Goal: Task Accomplishment & Management: Complete application form

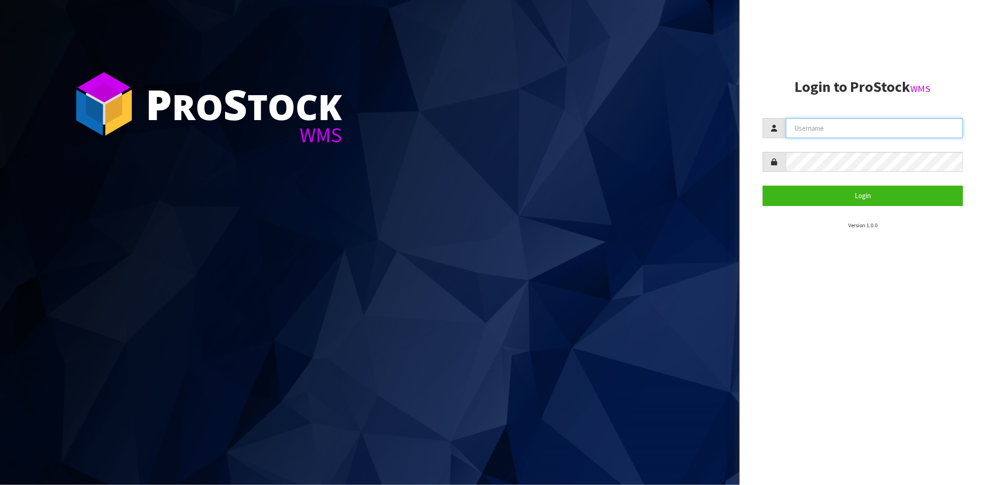
click at [791, 126] on input "text" at bounding box center [874, 128] width 177 height 20
type input "maji@cwl.co.nz"
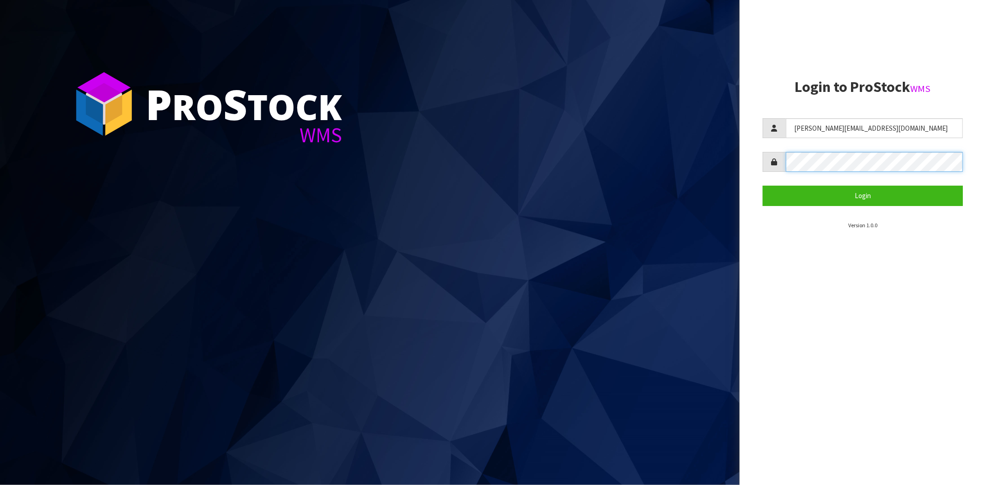
click at [763, 186] on button "Login" at bounding box center [863, 196] width 200 height 20
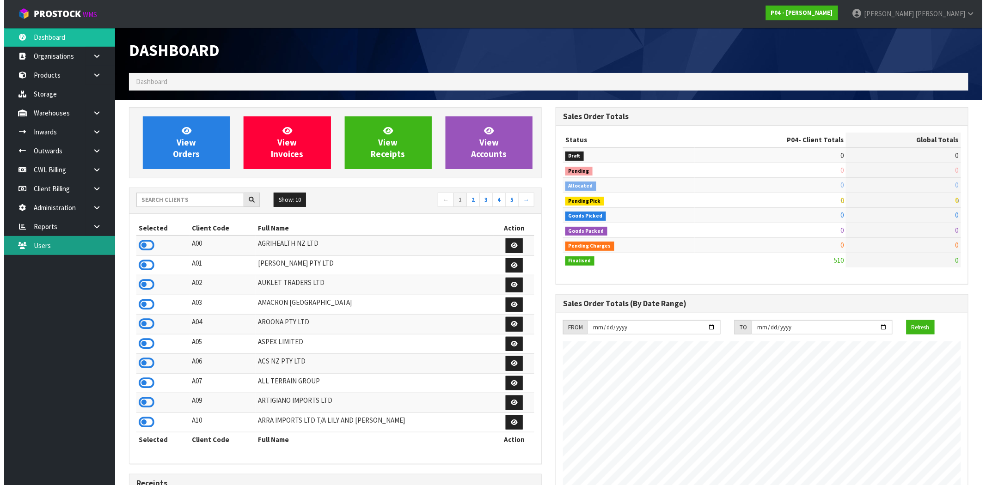
scroll to position [565, 427]
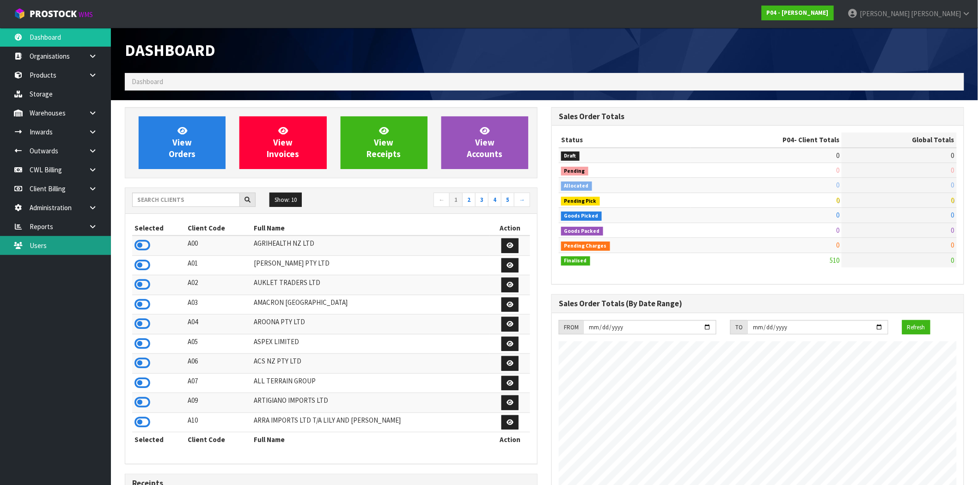
click at [47, 248] on link "Users" at bounding box center [55, 245] width 111 height 19
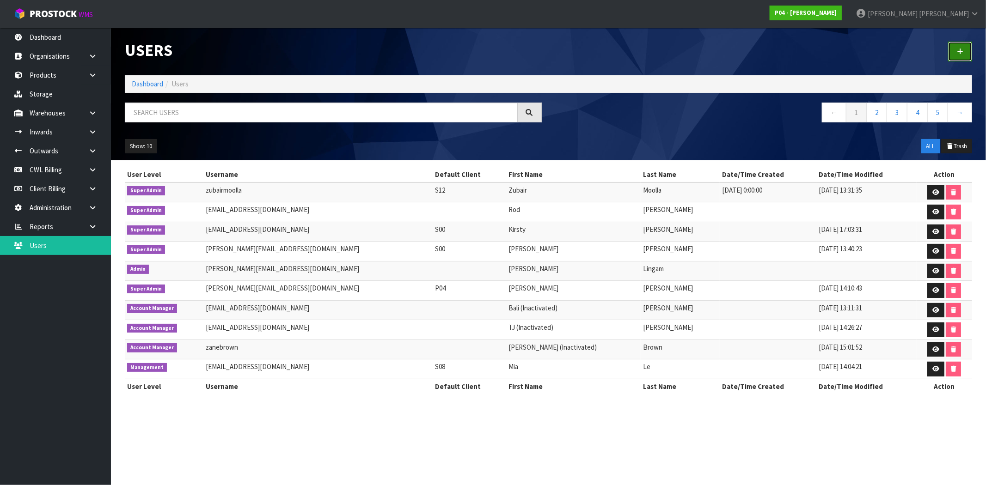
click at [963, 48] on link at bounding box center [960, 52] width 24 height 20
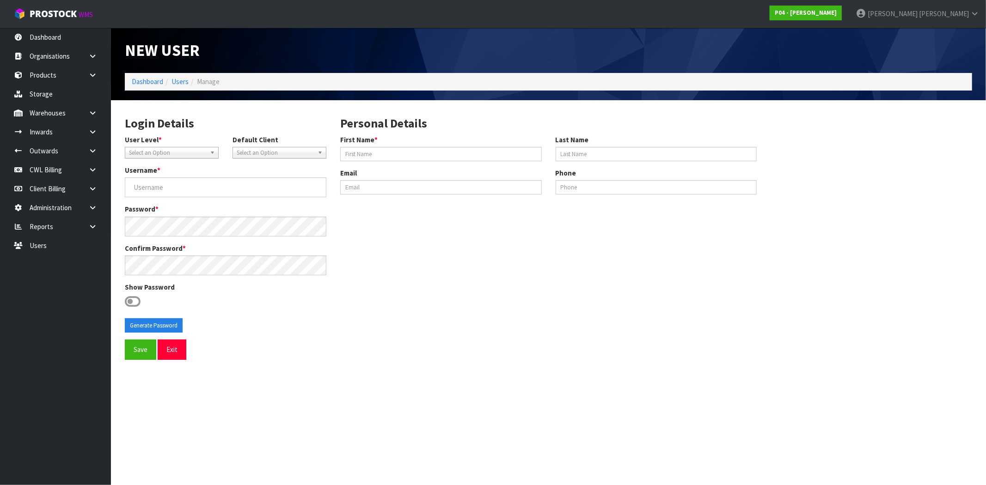
click at [255, 153] on span "Select an Option" at bounding box center [275, 152] width 77 height 11
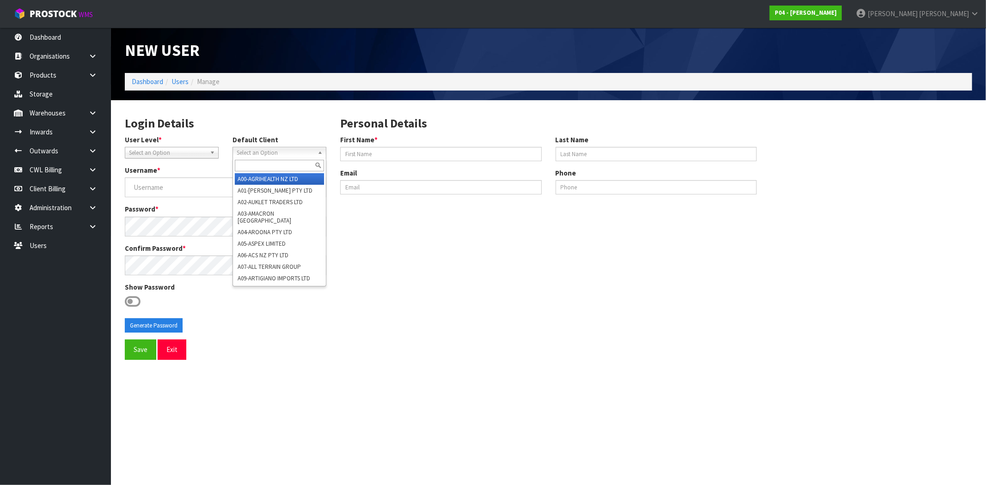
click at [204, 151] on span "Select an Option" at bounding box center [167, 152] width 77 height 11
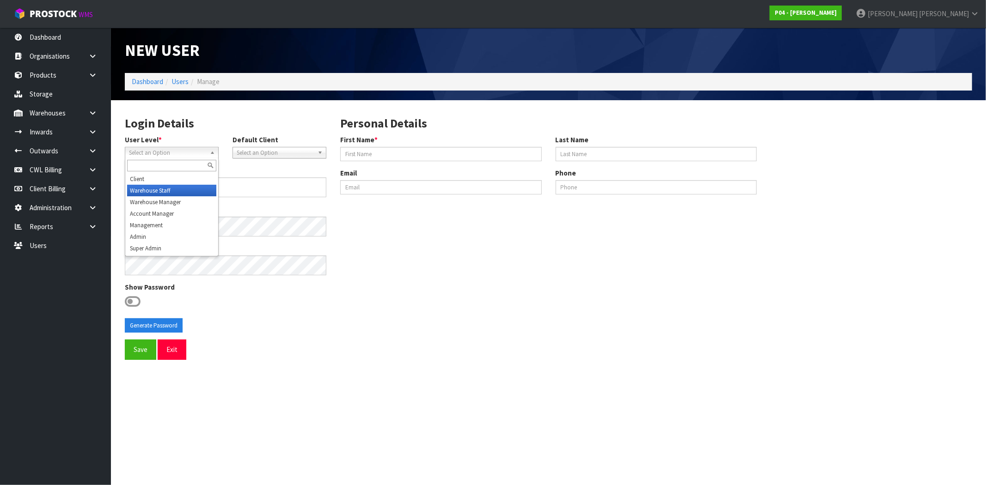
click at [159, 189] on li "Warehouse Staff" at bounding box center [171, 191] width 89 height 12
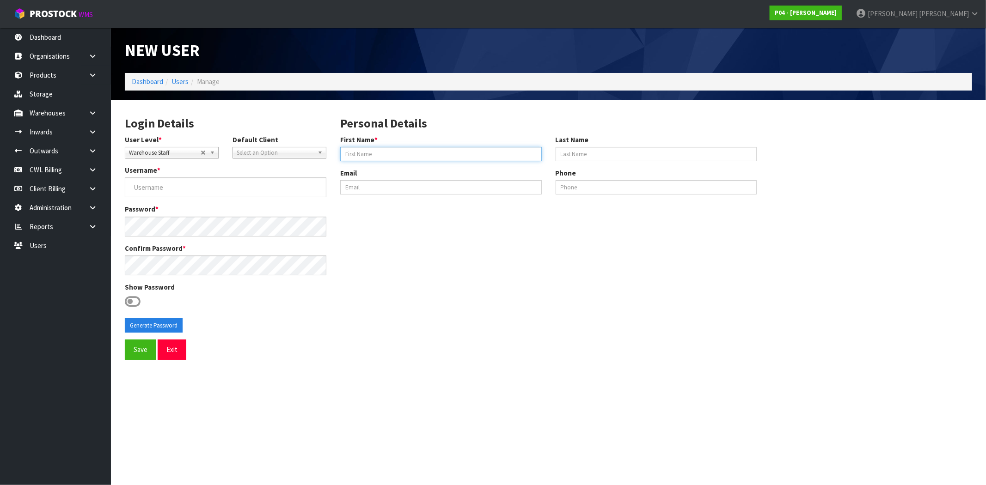
click at [395, 157] on input "First Name *" at bounding box center [441, 154] width 202 height 14
paste input "Margaret Malaesala"
drag, startPoint x: 370, startPoint y: 155, endPoint x: 458, endPoint y: 158, distance: 87.9
click at [458, 158] on input "Margaret Malaesala" at bounding box center [441, 154] width 202 height 14
type input "[PERSON_NAME]"
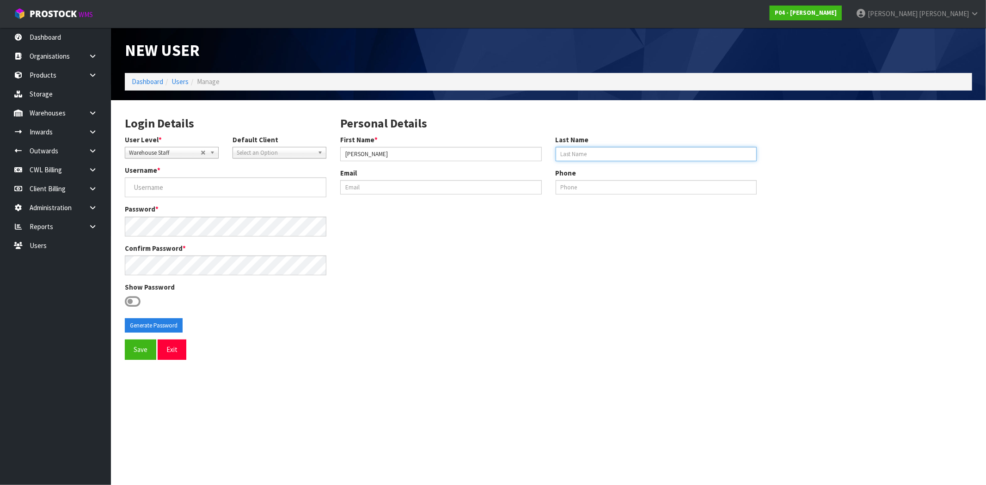
click at [586, 158] on input "Last Name" at bounding box center [657, 154] width 202 height 14
paste input "Malaesala"
type input "Malaesala"
click at [383, 156] on input "[PERSON_NAME]" at bounding box center [441, 154] width 202 height 14
click at [344, 154] on input "[PERSON_NAME]" at bounding box center [441, 154] width 202 height 14
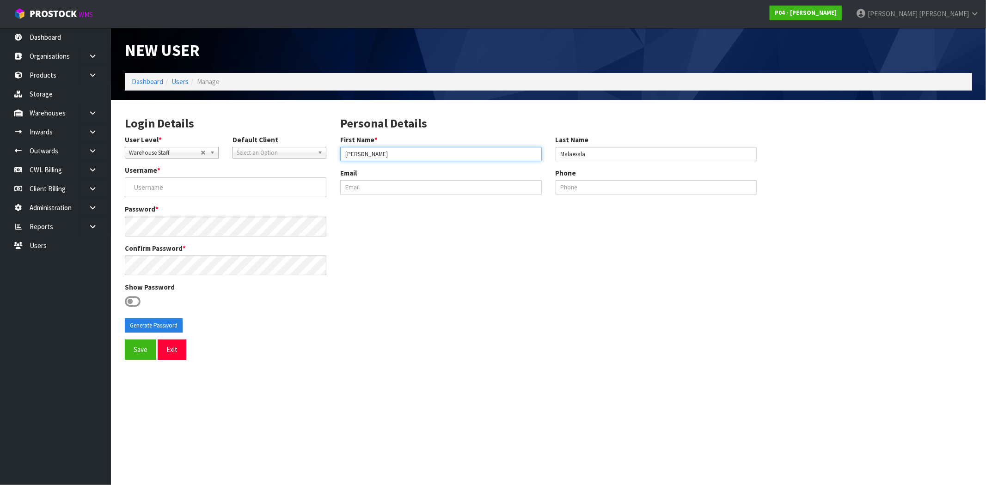
type input "[PERSON_NAME]"
drag, startPoint x: 557, startPoint y: 154, endPoint x: 595, endPoint y: 153, distance: 38.4
click at [557, 153] on input "Malaesala" at bounding box center [657, 154] width 202 height 14
click at [615, 153] on input "Malaesala" at bounding box center [657, 154] width 202 height 14
drag, startPoint x: 375, startPoint y: 155, endPoint x: 282, endPoint y: 148, distance: 93.2
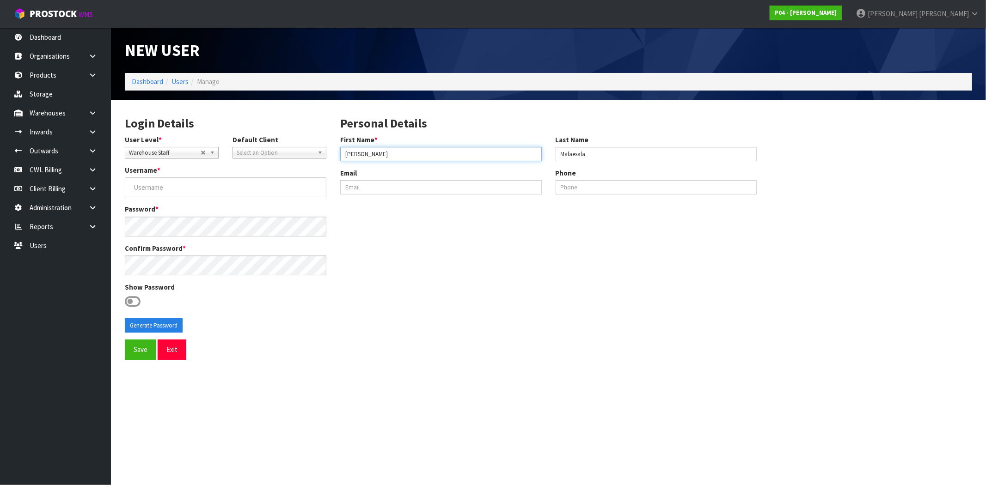
click at [282, 148] on div "Login Details User Level * Client Warehouse Staff Warehouse Manager Account Man…" at bounding box center [548, 223] width 861 height 233
click at [161, 188] on input "Username *" at bounding box center [226, 188] width 202 height 20
paste input "[PERSON_NAME]"
type input "[PERSON_NAME]"
click at [133, 299] on icon at bounding box center [133, 302] width 16 height 14
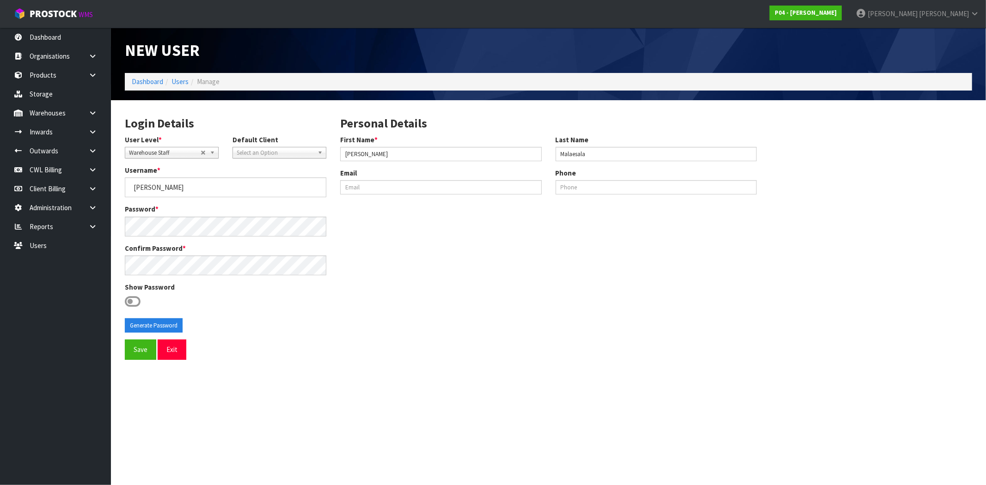
click at [0, 0] on input "checkbox" at bounding box center [0, 0] width 0 height 0
click at [154, 326] on button "Generate Password" at bounding box center [154, 325] width 58 height 15
drag, startPoint x: 117, startPoint y: 185, endPoint x: 96, endPoint y: 185, distance: 21.3
click at [96, 185] on body "Toggle navigation ProStock WMS P04 - PEGGY Maji Torres Logout Dashboard Organis…" at bounding box center [493, 242] width 986 height 485
click at [145, 355] on button "Save" at bounding box center [140, 350] width 31 height 20
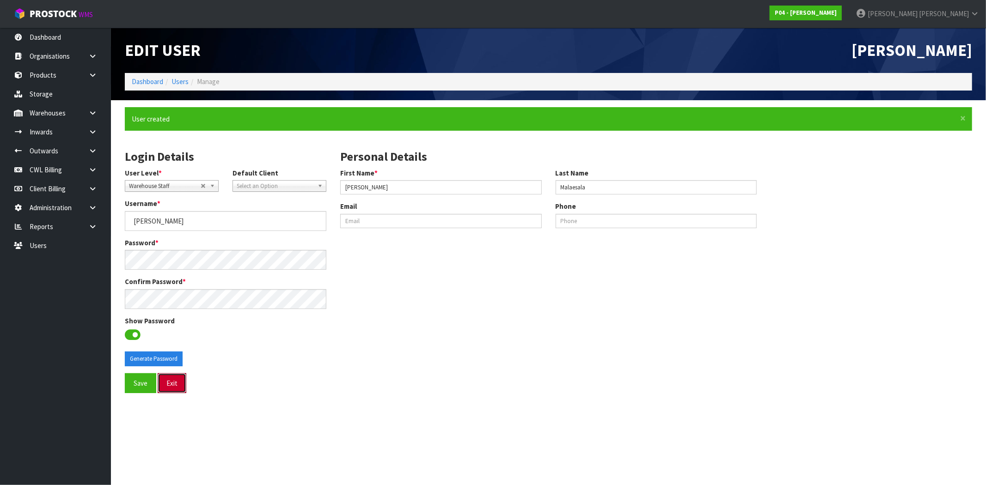
drag, startPoint x: 174, startPoint y: 385, endPoint x: 186, endPoint y: 375, distance: 15.8
click at [174, 385] on button "Exit" at bounding box center [172, 383] width 29 height 20
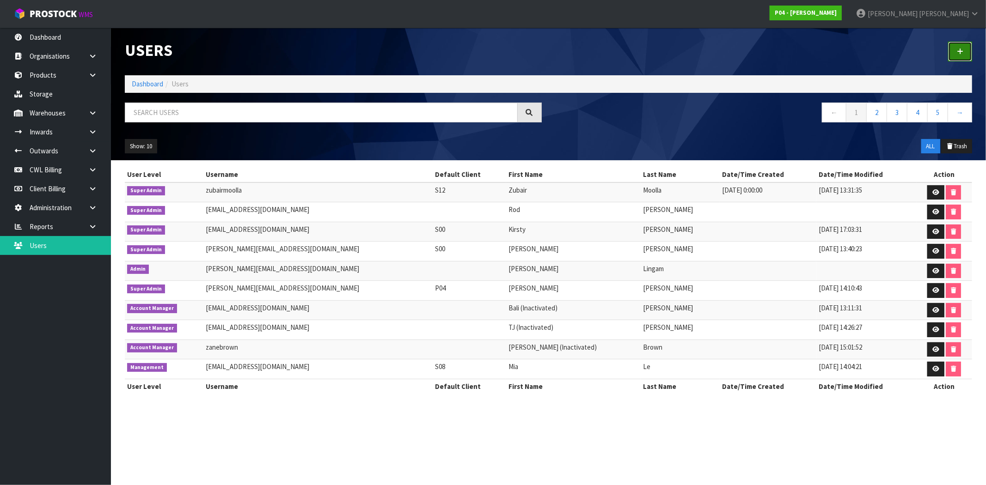
click at [967, 47] on link at bounding box center [960, 52] width 24 height 20
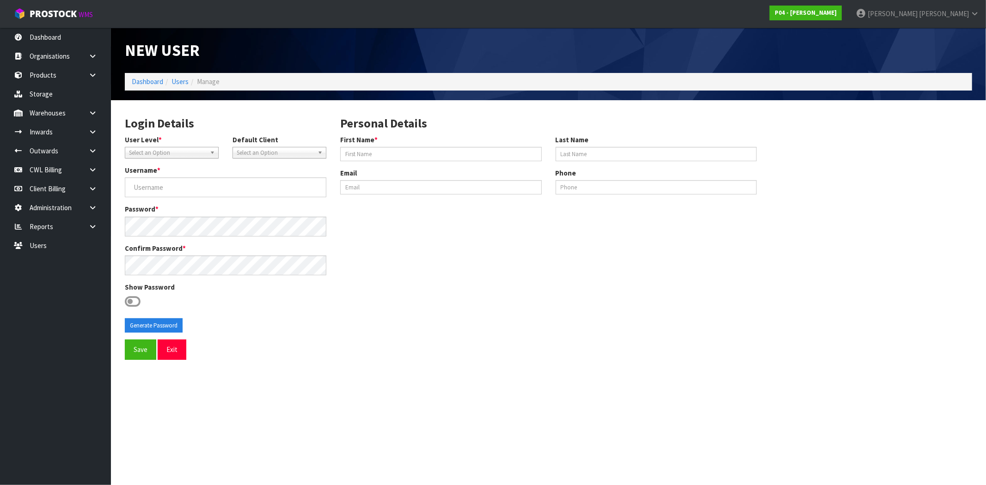
click at [190, 153] on span "Select an Option" at bounding box center [167, 152] width 77 height 11
drag, startPoint x: 172, startPoint y: 190, endPoint x: 287, endPoint y: 190, distance: 115.1
click at [172, 190] on li "Warehouse Staff" at bounding box center [171, 191] width 89 height 12
click at [380, 148] on input "First Name *" at bounding box center [441, 154] width 202 height 14
paste input "Kalani Teura"
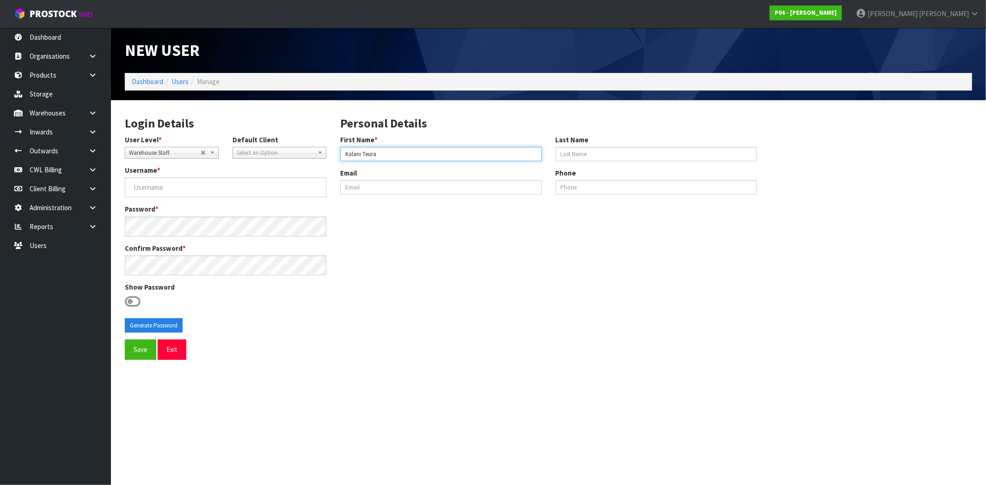
drag, startPoint x: 362, startPoint y: 155, endPoint x: 428, endPoint y: 158, distance: 65.7
click at [428, 158] on input "Kalani Teura" at bounding box center [441, 154] width 202 height 14
type input "Kalani"
click at [595, 155] on input "Last Name" at bounding box center [657, 154] width 202 height 14
paste input "Teura"
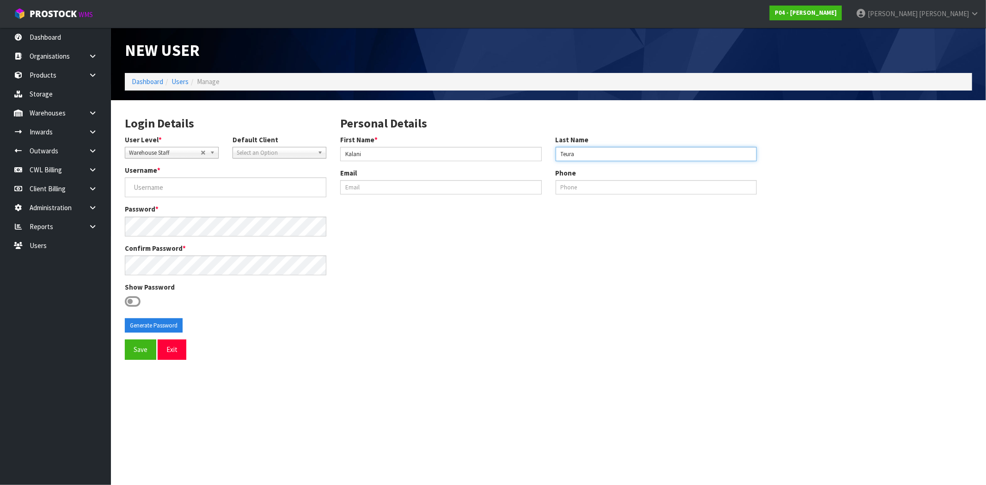
type input "Teura"
click at [496, 153] on input "Kalani" at bounding box center [441, 154] width 202 height 14
click at [340, 155] on input "Kalani" at bounding box center [441, 154] width 202 height 14
type input "Kalani"
click at [560, 154] on input "Teura" at bounding box center [657, 154] width 202 height 14
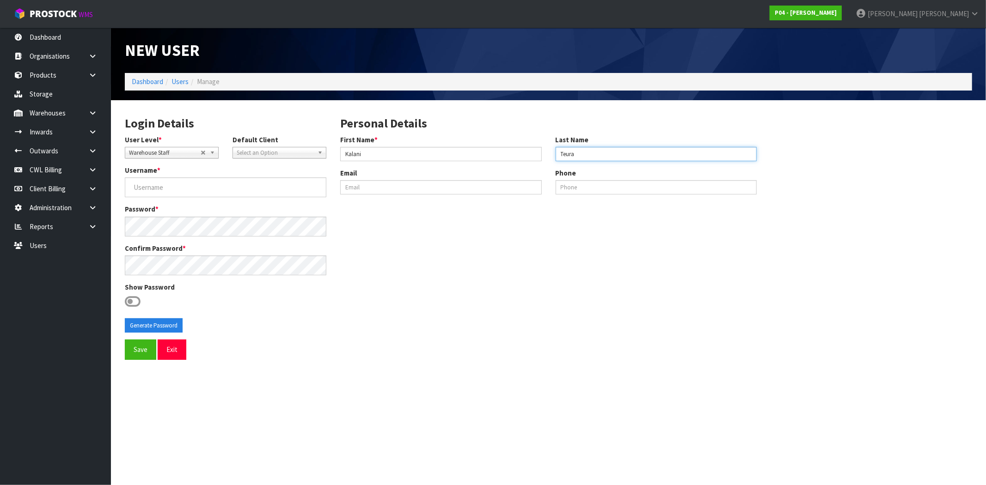
click at [612, 153] on input "Teura" at bounding box center [657, 154] width 202 height 14
drag, startPoint x: 395, startPoint y: 157, endPoint x: 307, endPoint y: 154, distance: 87.9
click at [307, 154] on div "Login Details User Level * Client Warehouse Staff Warehouse Manager Account Man…" at bounding box center [548, 223] width 861 height 233
drag, startPoint x: 136, startPoint y: 186, endPoint x: 148, endPoint y: 187, distance: 12.5
click at [136, 186] on input "Username *" at bounding box center [226, 188] width 202 height 20
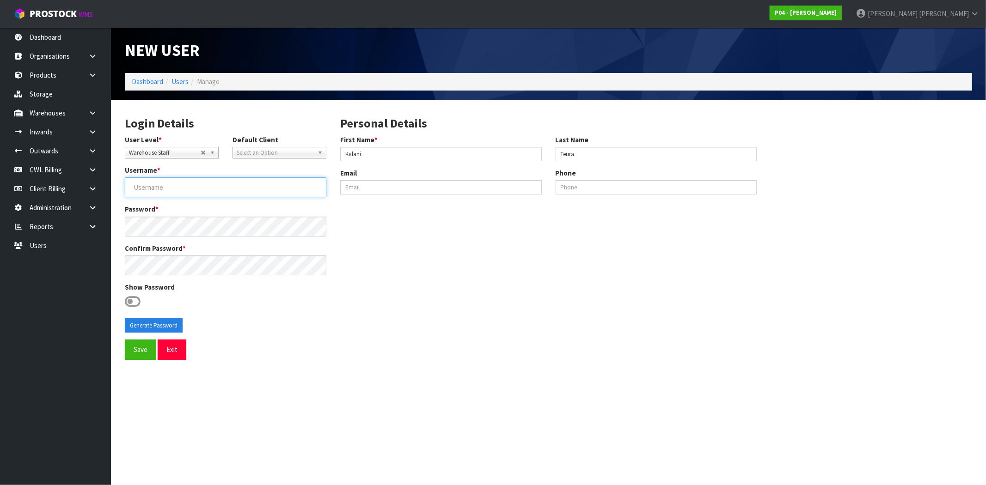
paste input "Kalani"
type input "Kalani"
drag, startPoint x: 133, startPoint y: 303, endPoint x: 140, endPoint y: 315, distance: 13.7
click at [133, 303] on icon at bounding box center [133, 302] width 16 height 14
click at [0, 0] on input "checkbox" at bounding box center [0, 0] width 0 height 0
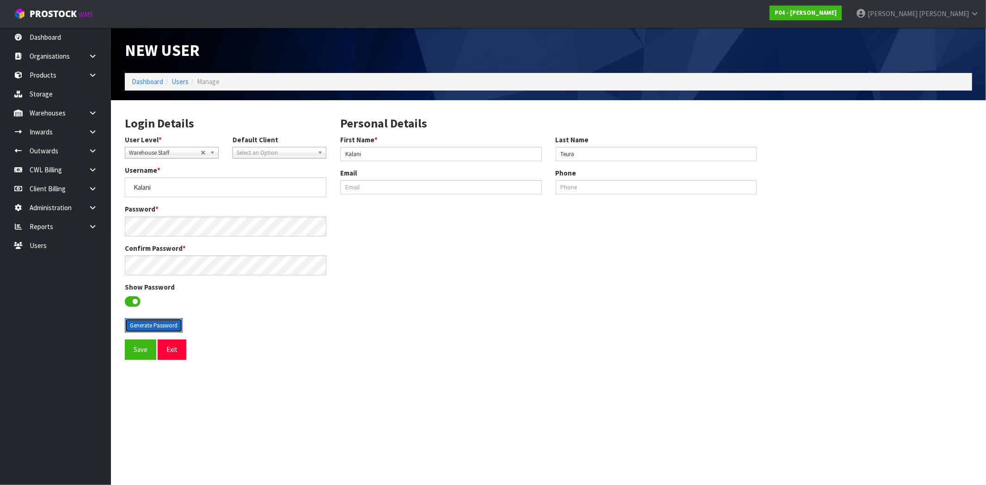
click at [146, 326] on button "Generate Password" at bounding box center [154, 325] width 58 height 15
click at [149, 325] on button "Generate Password" at bounding box center [154, 325] width 58 height 15
click at [148, 319] on button "Generate Password" at bounding box center [154, 325] width 58 height 15
click at [112, 223] on section "Login Details User Level * Client Warehouse Staff Warehouse Manager Account Man…" at bounding box center [548, 237] width 875 height 274
click at [141, 350] on button "Save" at bounding box center [140, 350] width 31 height 20
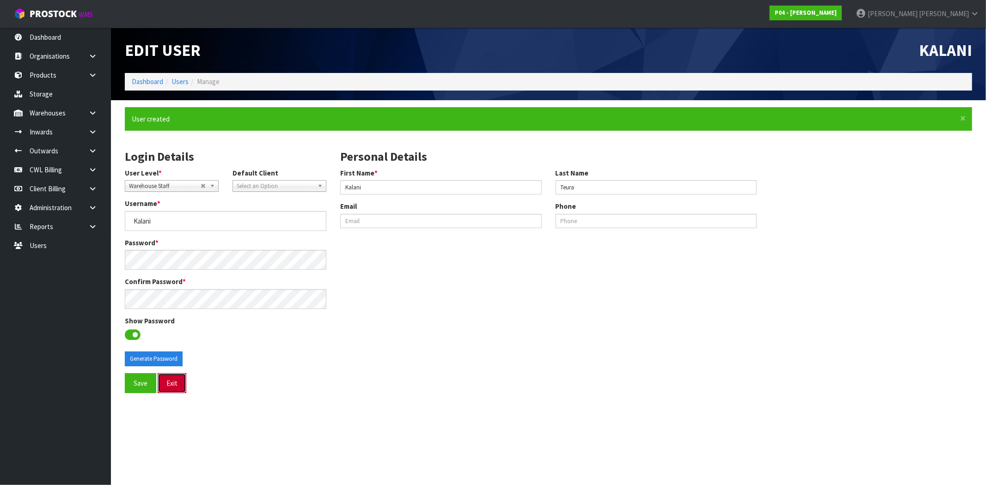
click at [173, 386] on button "Exit" at bounding box center [172, 383] width 29 height 20
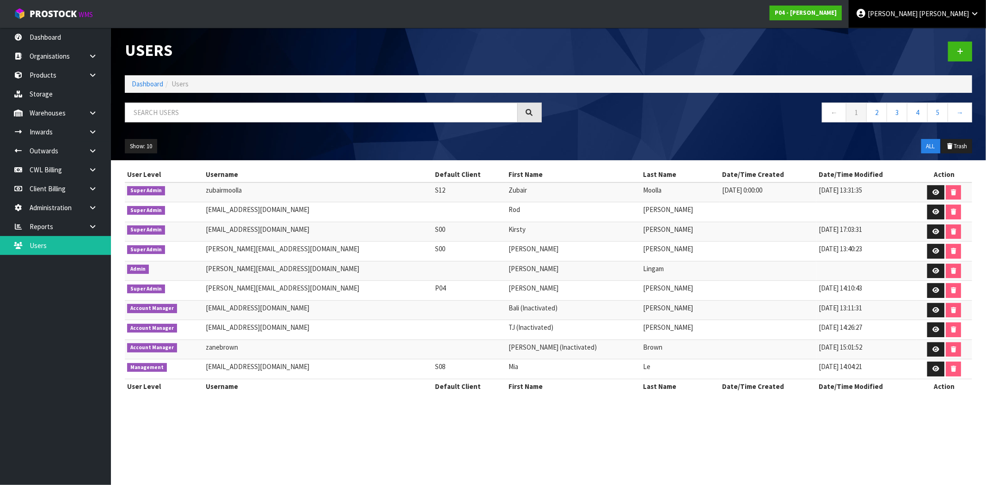
click at [961, 15] on span "Torres" at bounding box center [944, 13] width 50 height 9
click at [941, 29] on ul "Logout" at bounding box center [949, 37] width 74 height 18
click at [957, 9] on span "Torres" at bounding box center [944, 13] width 50 height 9
click at [948, 37] on link "Logout" at bounding box center [948, 37] width 73 height 12
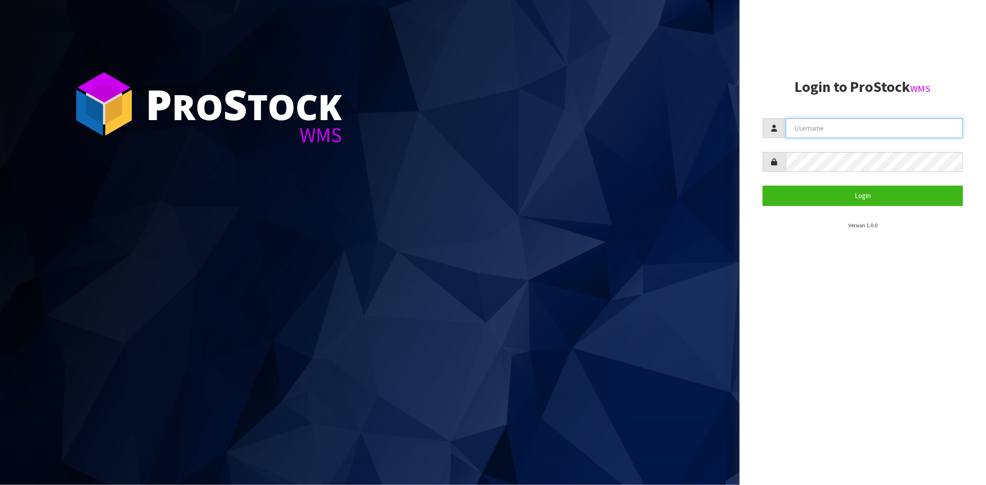
drag, startPoint x: 833, startPoint y: 124, endPoint x: 833, endPoint y: 129, distance: 5.5
click at [833, 124] on input "text" at bounding box center [874, 128] width 177 height 20
paste input "[PERSON_NAME]"
type input "[PERSON_NAME]"
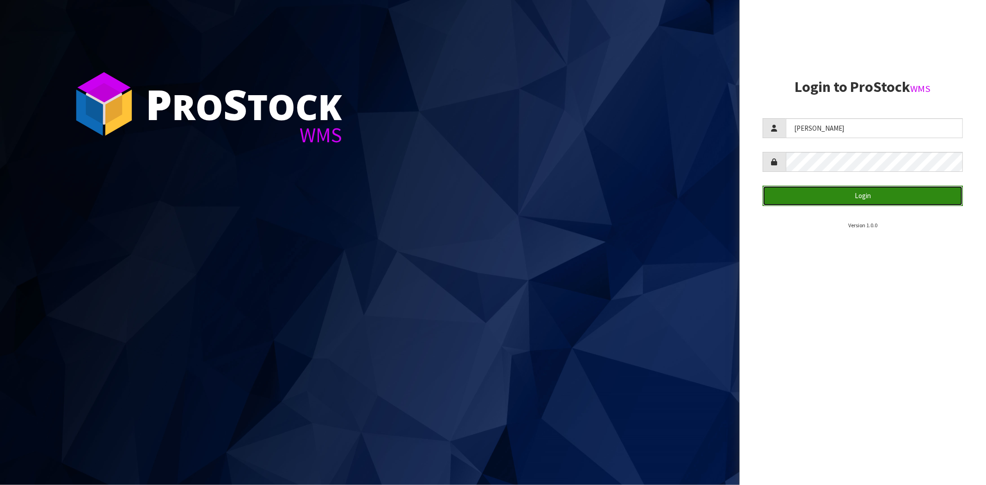
click at [787, 196] on button "Login" at bounding box center [863, 196] width 200 height 20
